Goal: Register for event/course

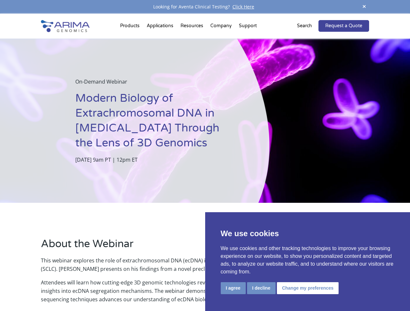
click at [205, 156] on p "[DATE] 9am PT | 12pm ET" at bounding box center [155, 160] width 161 height 8
click at [233, 288] on button "I agree" at bounding box center [232, 288] width 25 height 12
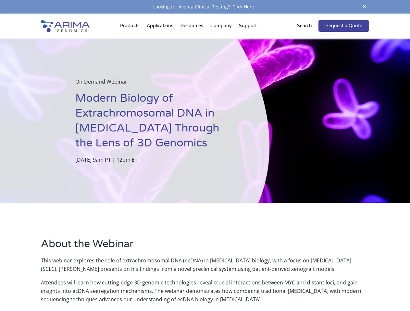
click at [261, 288] on p "Attendees will learn how cutting-edge 3D genomic technologies reveal crucial in…" at bounding box center [204, 291] width 327 height 25
click at [306, 288] on p "Attendees will learn how cutting-edge 3D genomic technologies reveal crucial in…" at bounding box center [204, 291] width 327 height 25
click at [364, 7] on span at bounding box center [364, 7] width 10 height 9
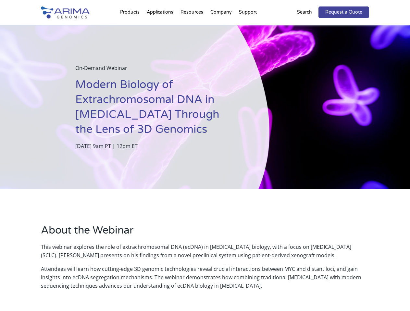
click at [205, 162] on div "On-Demand Webinar Modern Biology of Extrachromosomal DNA in [MEDICAL_DATA] Thro…" at bounding box center [134, 107] width 269 height 164
click at [131, 27] on div "On-Demand Webinar Modern Biology of Extrachromosomal DNA in [MEDICAL_DATA] Thro…" at bounding box center [134, 107] width 269 height 164
click at [192, 27] on div "On-Demand Webinar Modern Biology of Extrachromosomal DNA in [MEDICAL_DATA] Thro…" at bounding box center [134, 107] width 269 height 164
click at [221, 27] on div "On-Demand Webinar Modern Biology of Extrachromosomal DNA in [MEDICAL_DATA] Thro…" at bounding box center [134, 107] width 269 height 164
click at [247, 27] on div "On-Demand Webinar Modern Biology of Extrachromosomal DNA in [MEDICAL_DATA] Thro…" at bounding box center [134, 107] width 269 height 164
